Goal: Task Accomplishment & Management: Use online tool/utility

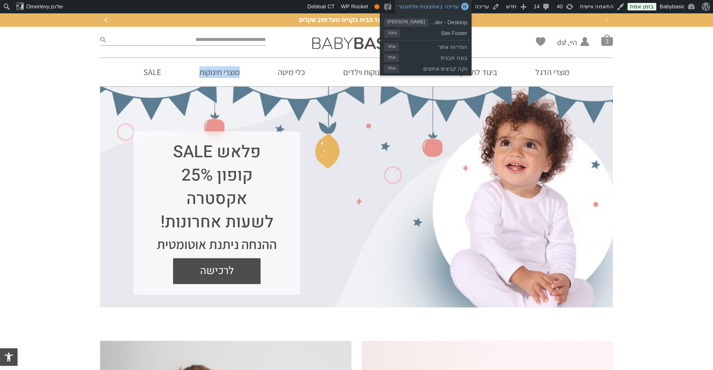
click at [447, 7] on span "עריכה באמצעות אלמנטור" at bounding box center [428, 6] width 60 height 6
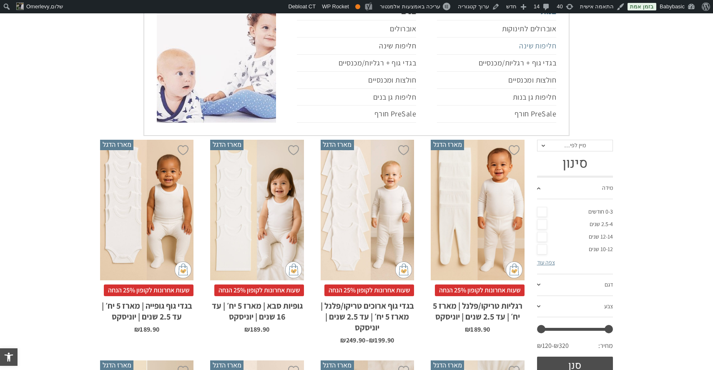
scroll to position [100, 0]
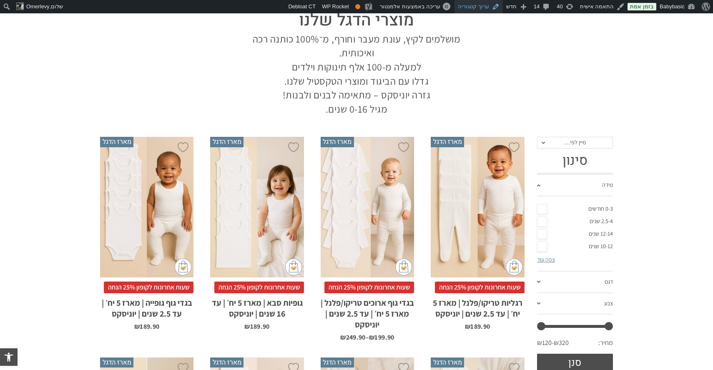
click at [482, 10] on link "ערוך קטגוריה" at bounding box center [478, 6] width 48 height 13
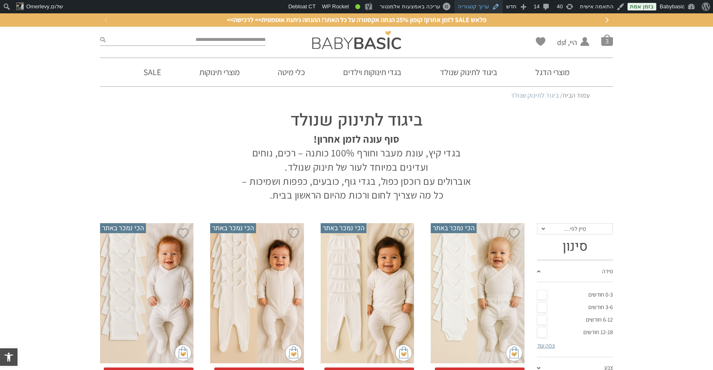
click at [479, 5] on link "ערוך קטגוריה" at bounding box center [478, 6] width 48 height 13
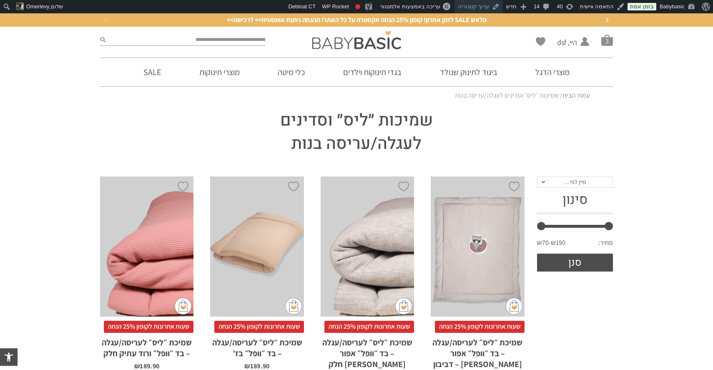
click at [488, 5] on link "ערוך קטגוריה" at bounding box center [478, 6] width 48 height 13
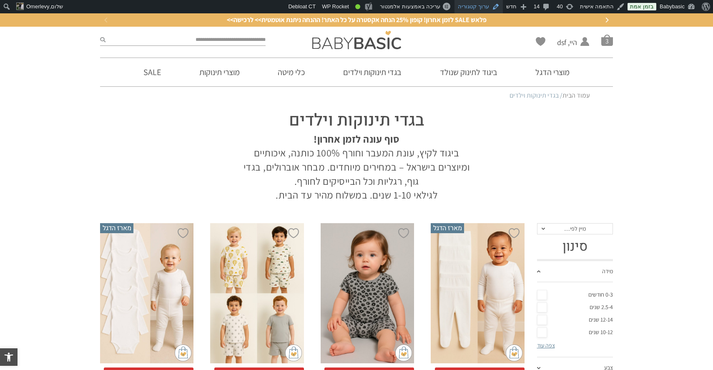
click at [489, 5] on link "ערוך קטגוריה" at bounding box center [478, 6] width 48 height 13
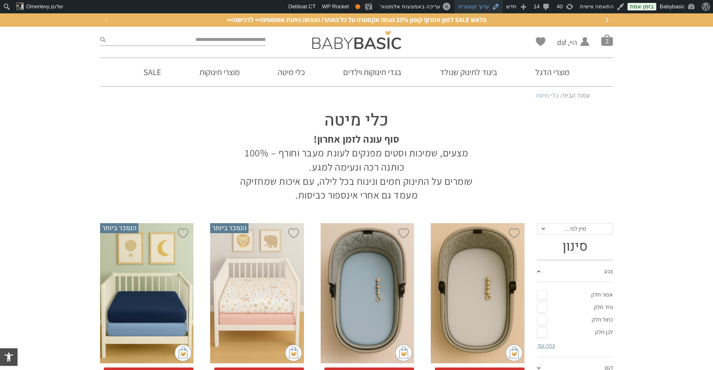
click at [488, 7] on link "ערוך קטגוריה" at bounding box center [478, 6] width 48 height 13
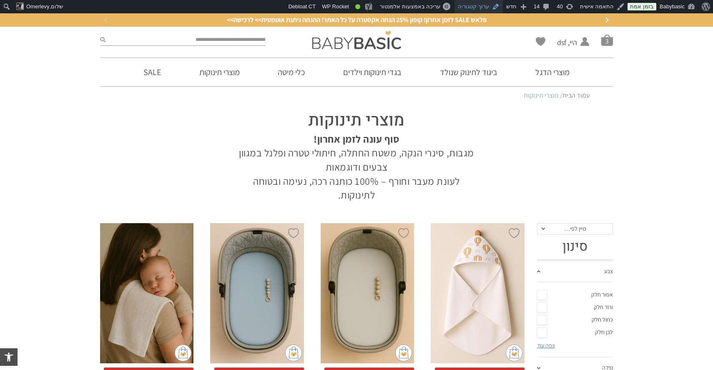
click at [486, 5] on link "ערוך קטגוריה" at bounding box center [478, 6] width 48 height 13
